Goal: Contribute content: Contribute content

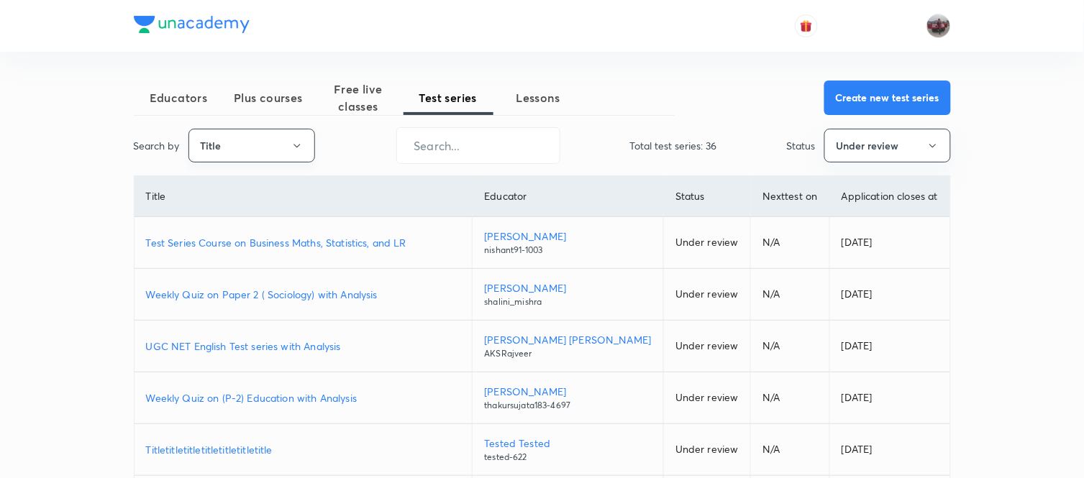
click at [288, 138] on button "Title" at bounding box center [251, 146] width 127 height 34
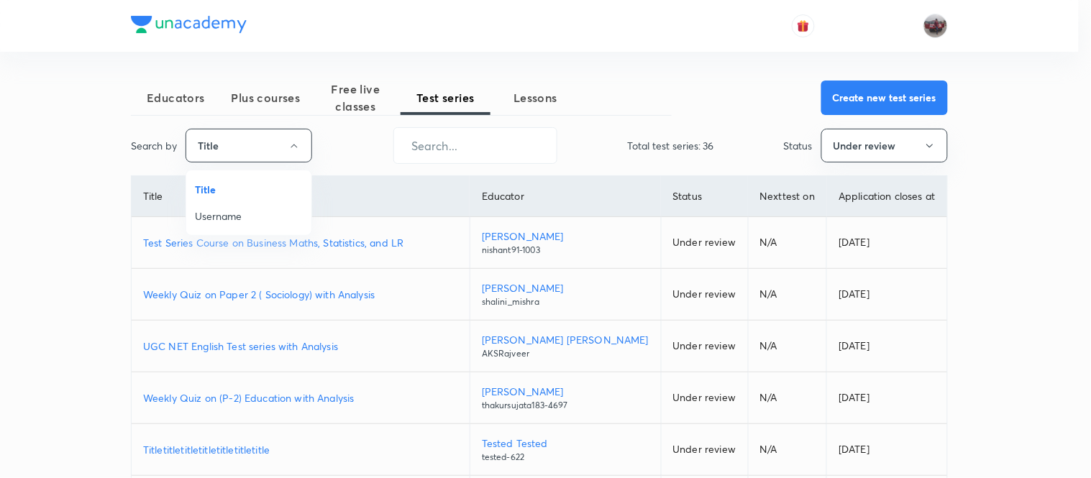
click at [234, 216] on span "Username" at bounding box center [249, 216] width 108 height 15
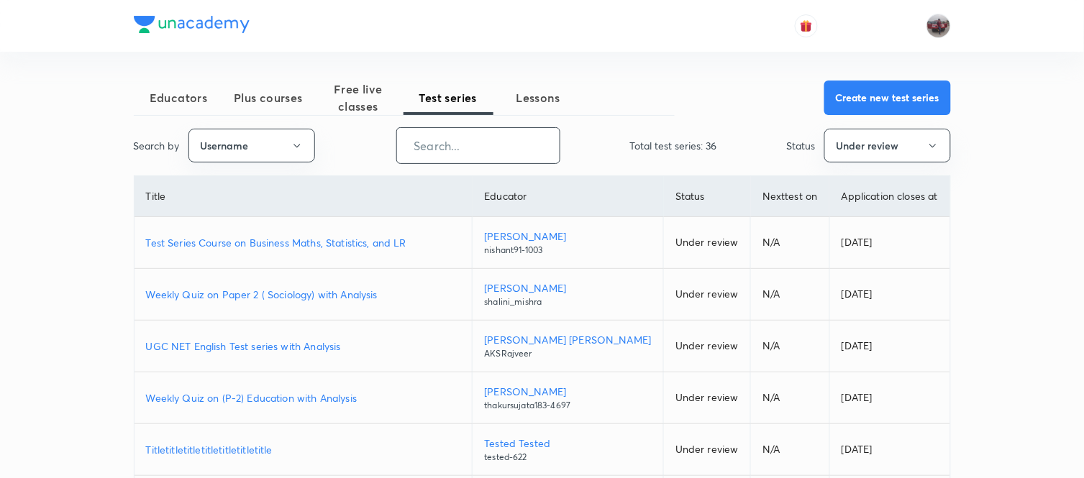
click at [434, 156] on input "text" at bounding box center [478, 145] width 163 height 37
paste input "unacademy-user-PRXHTYFEVZGR"
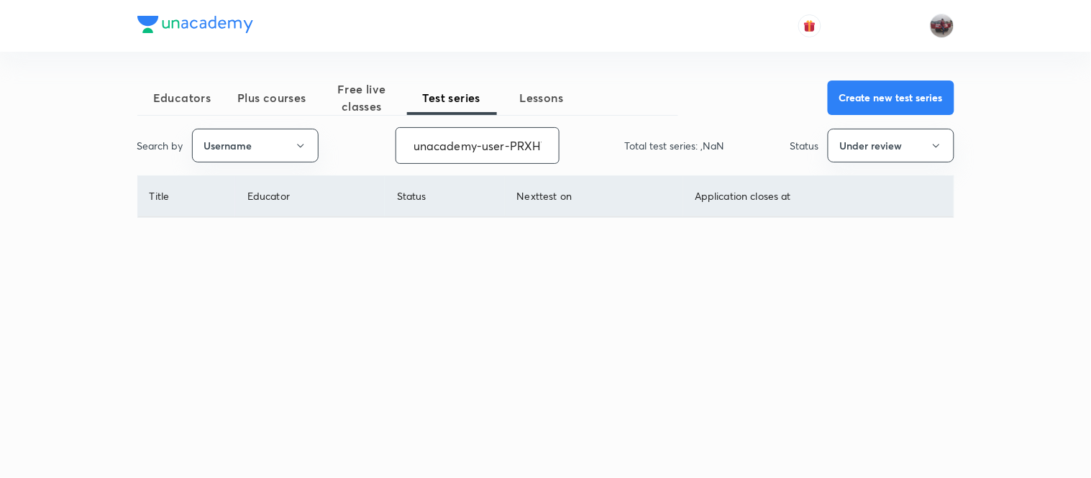
scroll to position [0, 60]
type input "unacademy-user-PRXHTYFEVZGR"
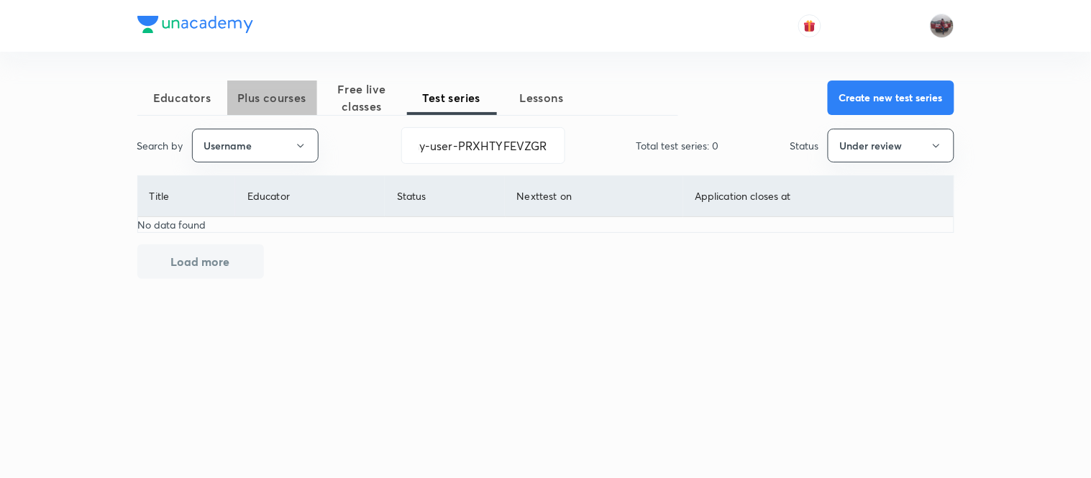
scroll to position [0, 0]
click at [250, 113] on button "Plus courses" at bounding box center [272, 98] width 90 height 35
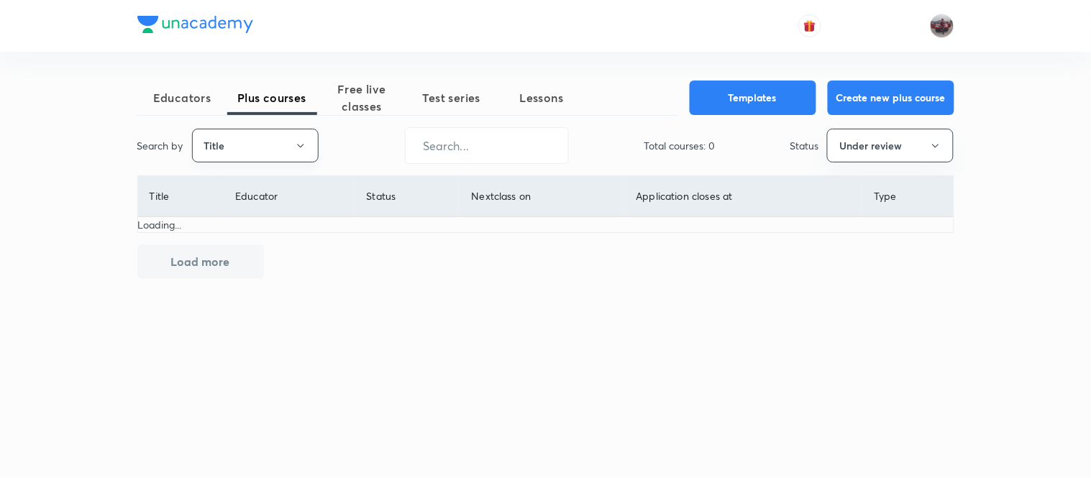
click at [265, 157] on button "Title" at bounding box center [255, 146] width 127 height 34
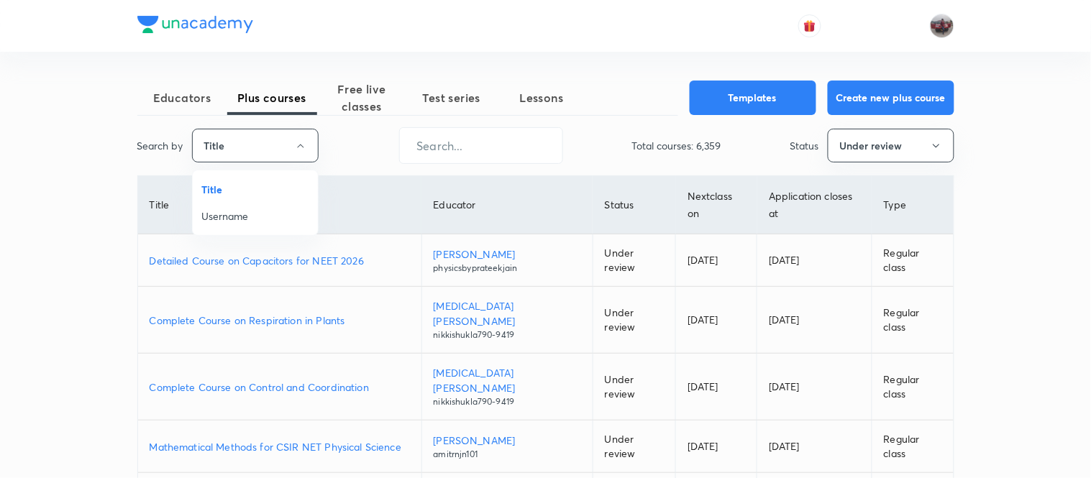
click at [245, 211] on span "Username" at bounding box center [255, 216] width 108 height 15
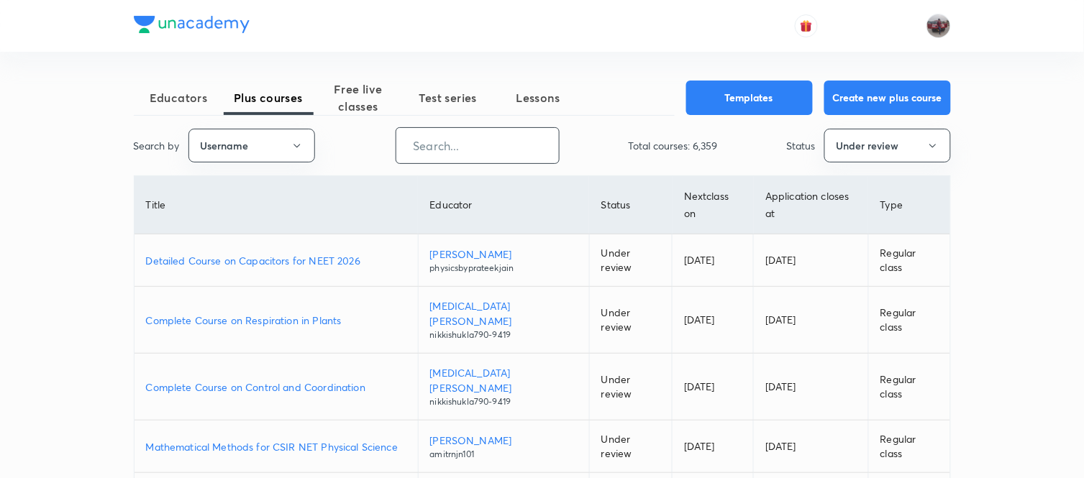
click at [479, 154] on input "text" at bounding box center [477, 145] width 163 height 37
paste input "unacademy-user-PRXHTYFEVZGR"
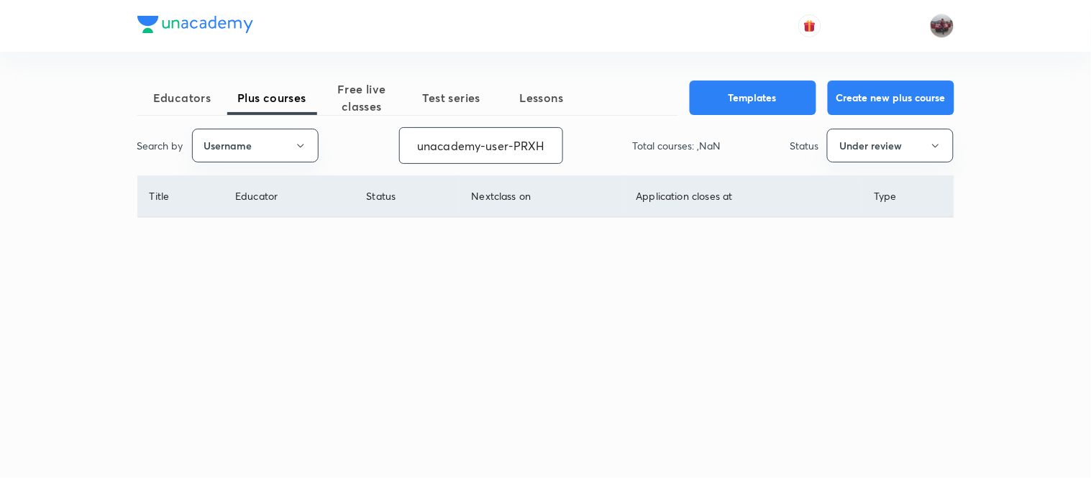
scroll to position [0, 60]
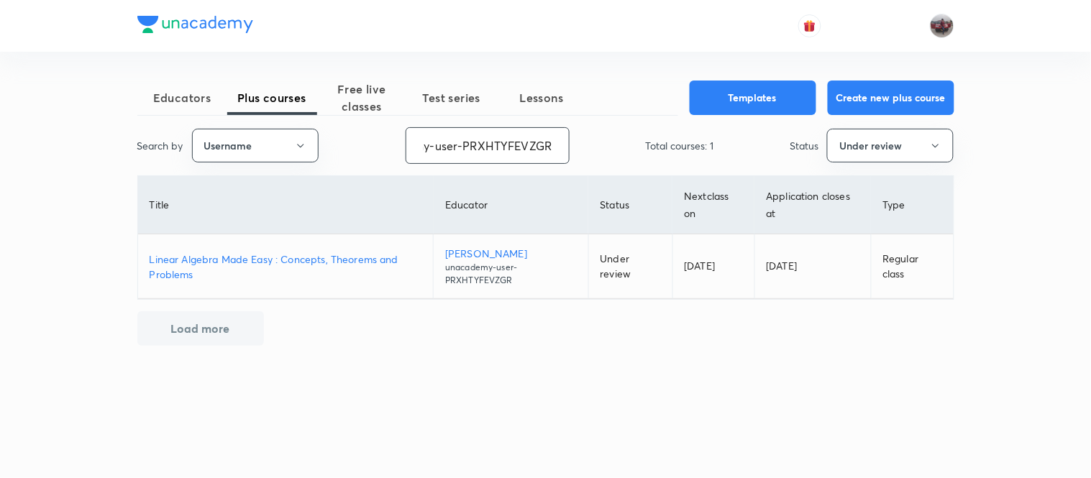
type input "unacademy-user-PRXHTYFEVZGR"
click at [243, 255] on p "Linear Algebra Made Easy : Concepts, Theorems and Problems" at bounding box center [286, 267] width 273 height 30
click at [867, 160] on button "Under review" at bounding box center [890, 146] width 127 height 34
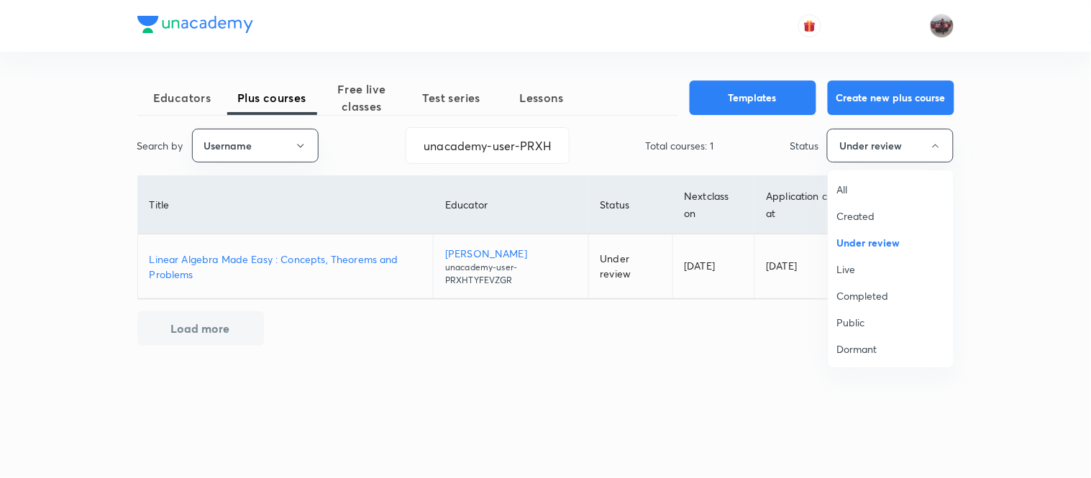
click at [871, 299] on span "Completed" at bounding box center [891, 295] width 108 height 15
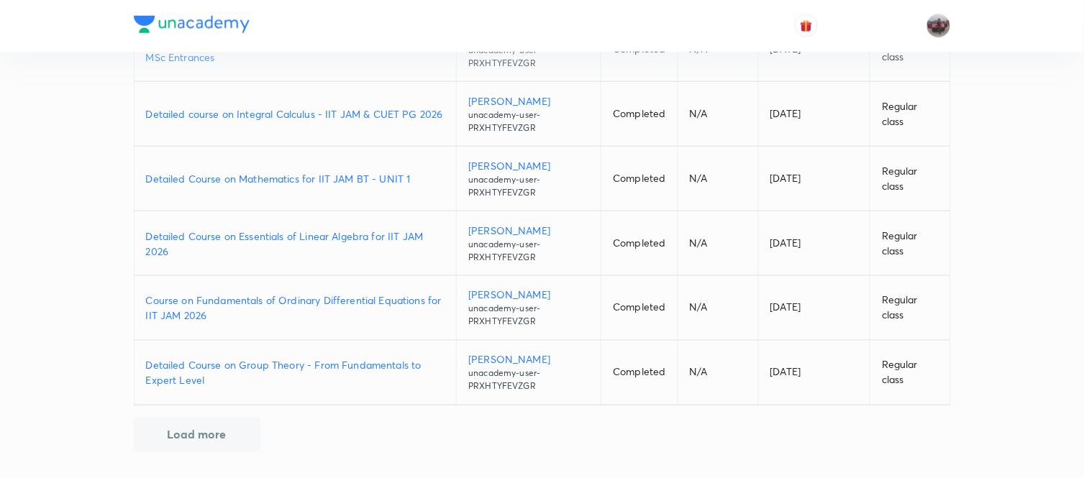
scroll to position [408, 0]
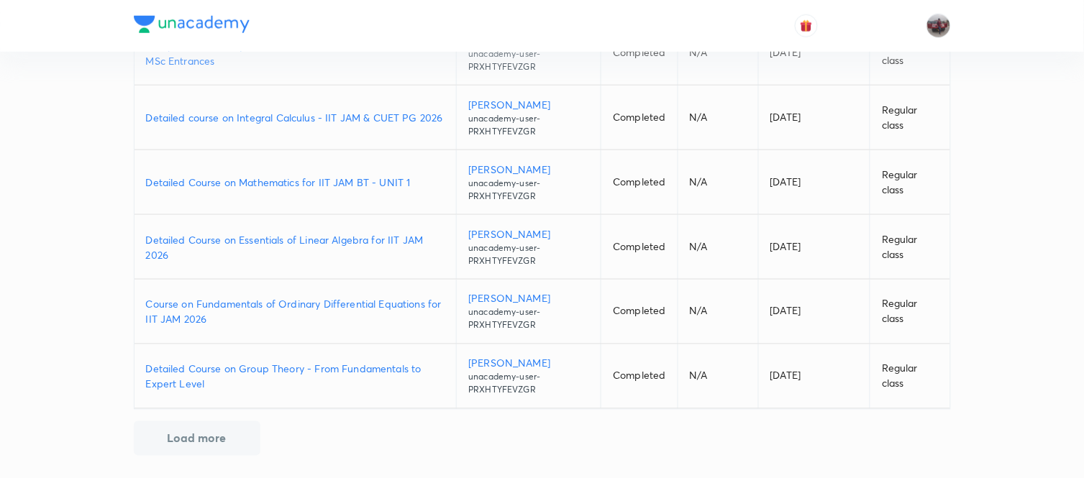
click at [206, 242] on p "Detailed Course on Essentials of Linear Algebra for IIT JAM 2026" at bounding box center [295, 247] width 299 height 30
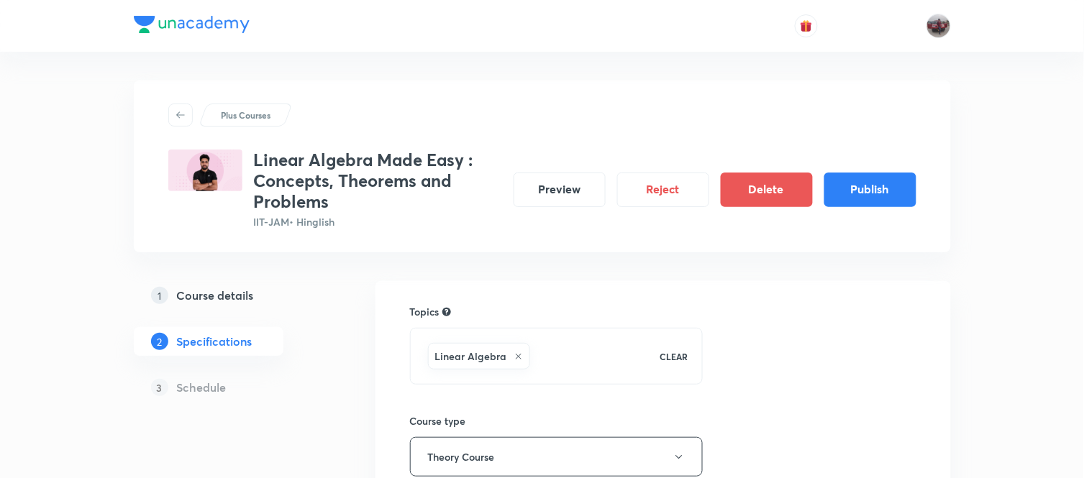
drag, startPoint x: 0, startPoint y: 0, endPoint x: 238, endPoint y: 296, distance: 380.1
click at [238, 296] on h5 "Course details" at bounding box center [215, 295] width 77 height 17
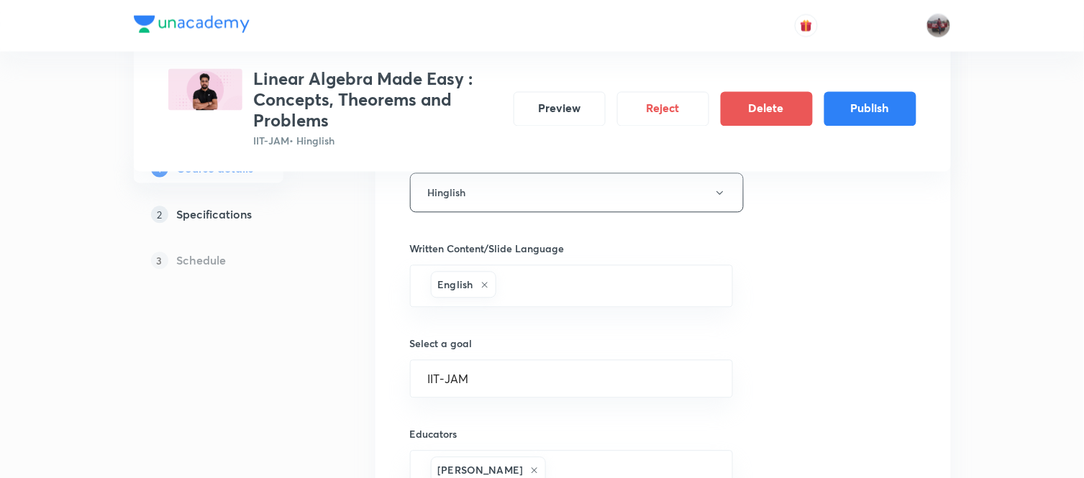
scroll to position [821, 0]
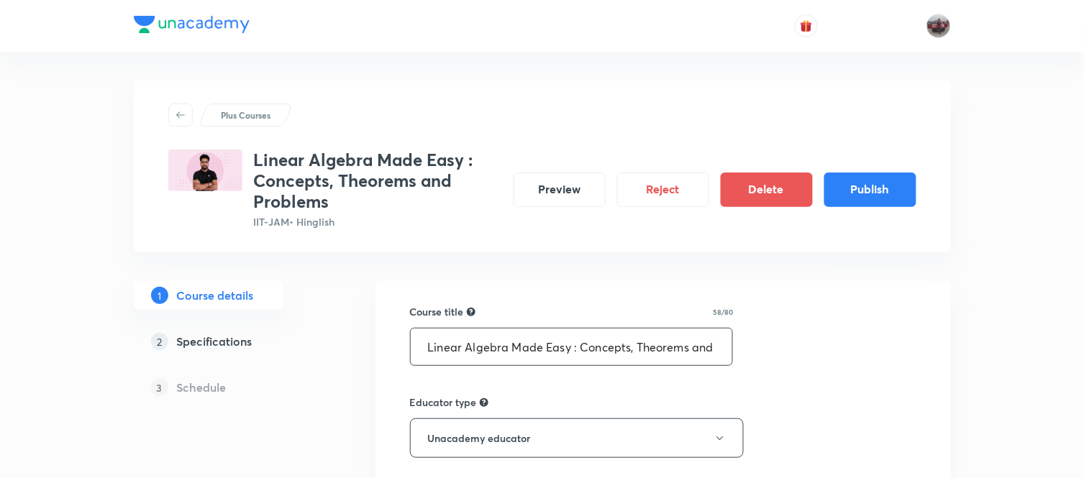
click at [477, 355] on input "Linear Algebra Made Easy : Concepts, Theorems and Problems" at bounding box center [572, 347] width 322 height 37
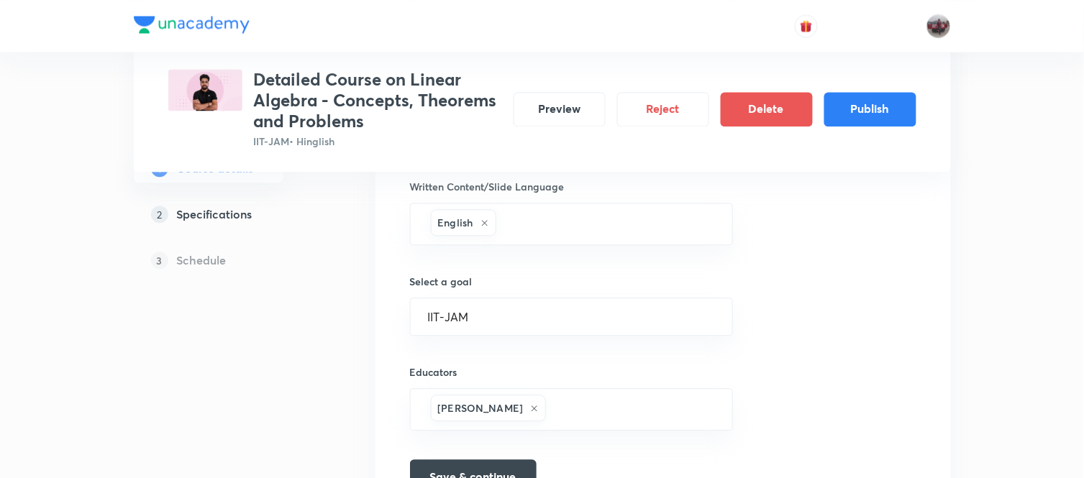
scroll to position [821, 0]
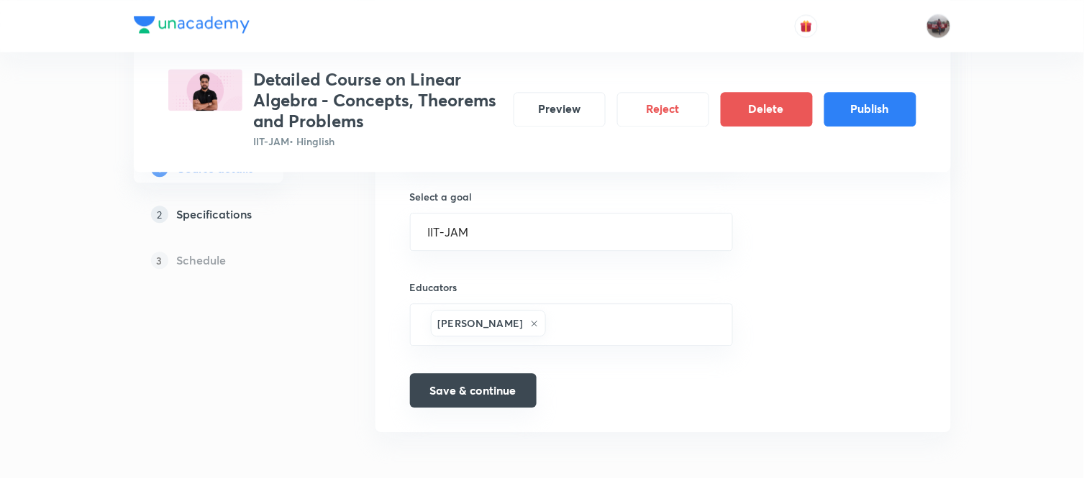
type input "Detailed Course on Linear Algebra - Concepts, Theorems and Problems"
click at [505, 385] on button "Save & continue" at bounding box center [473, 390] width 127 height 35
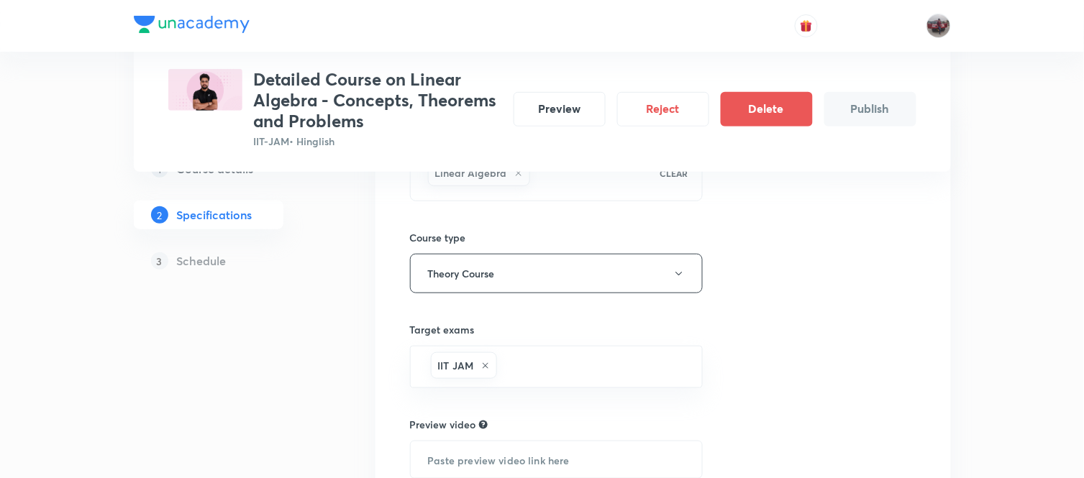
scroll to position [391, 0]
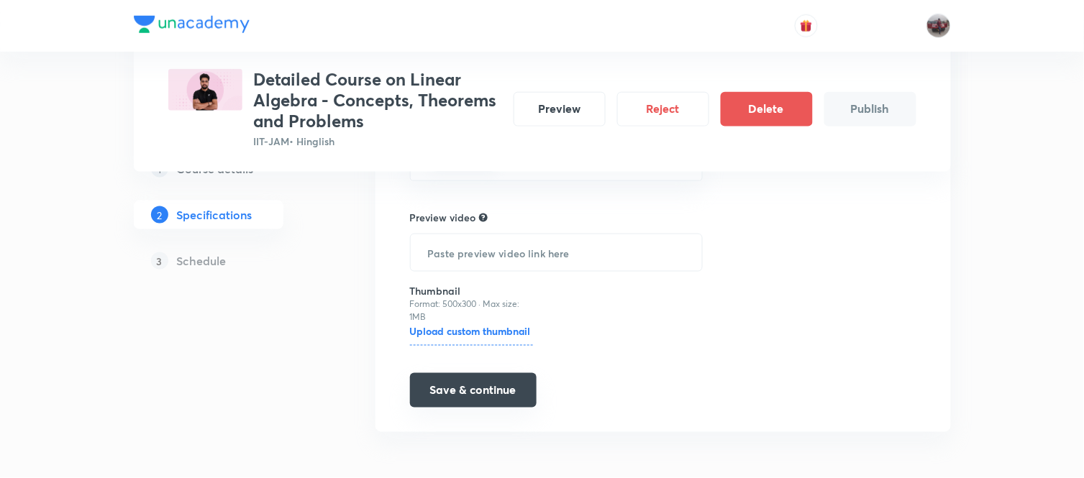
click at [461, 390] on button "Save & continue" at bounding box center [473, 390] width 127 height 35
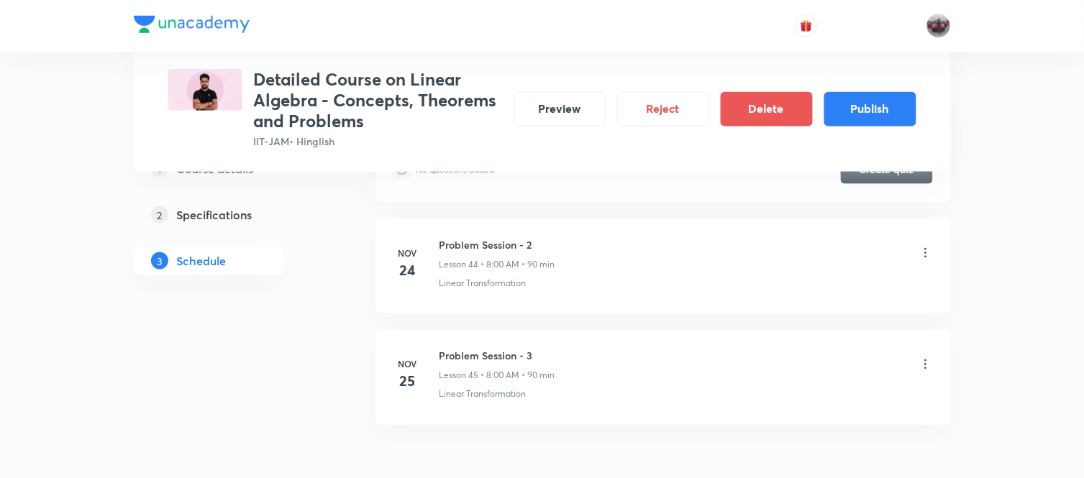
scroll to position [5974, 0]
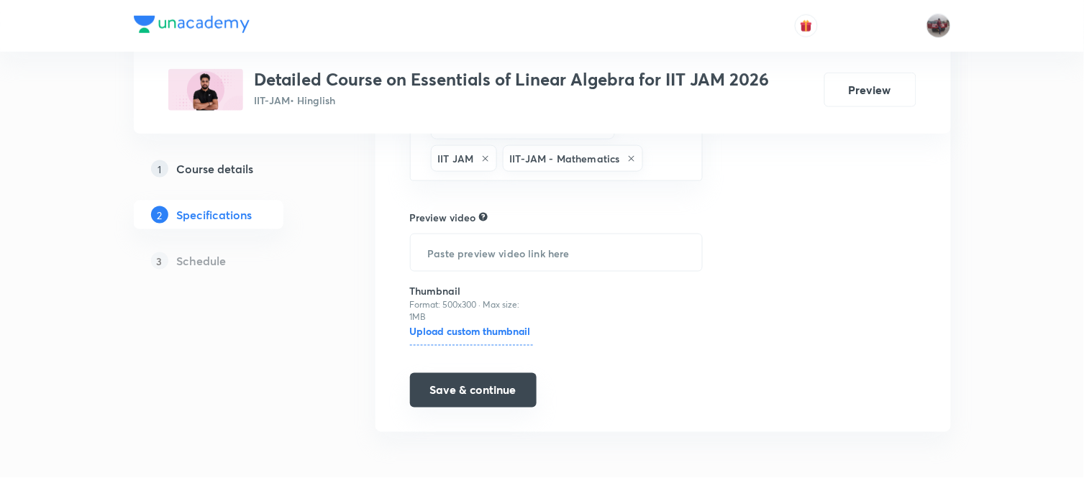
click at [446, 392] on button "Save & continue" at bounding box center [473, 390] width 127 height 35
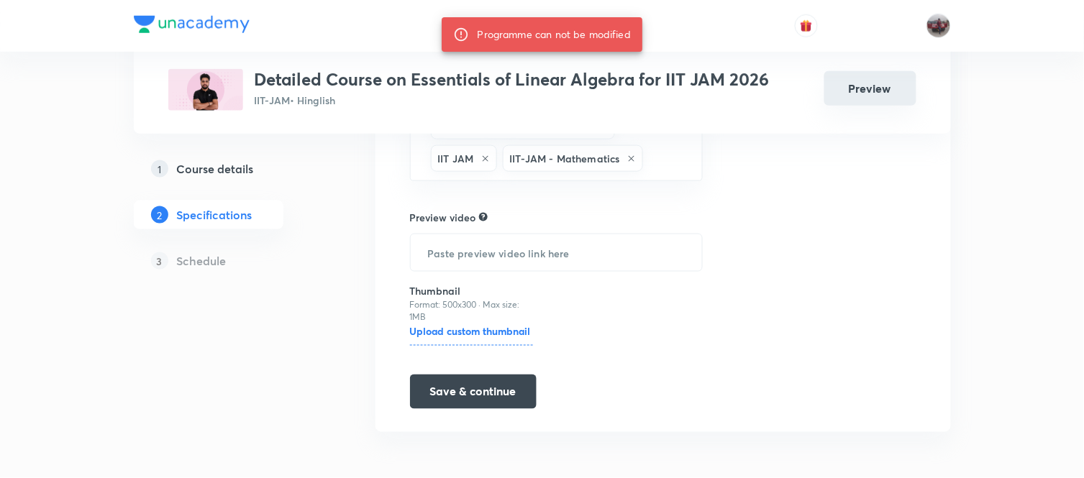
click at [864, 93] on button "Preview" at bounding box center [870, 88] width 92 height 35
